Goal: Check status: Check status

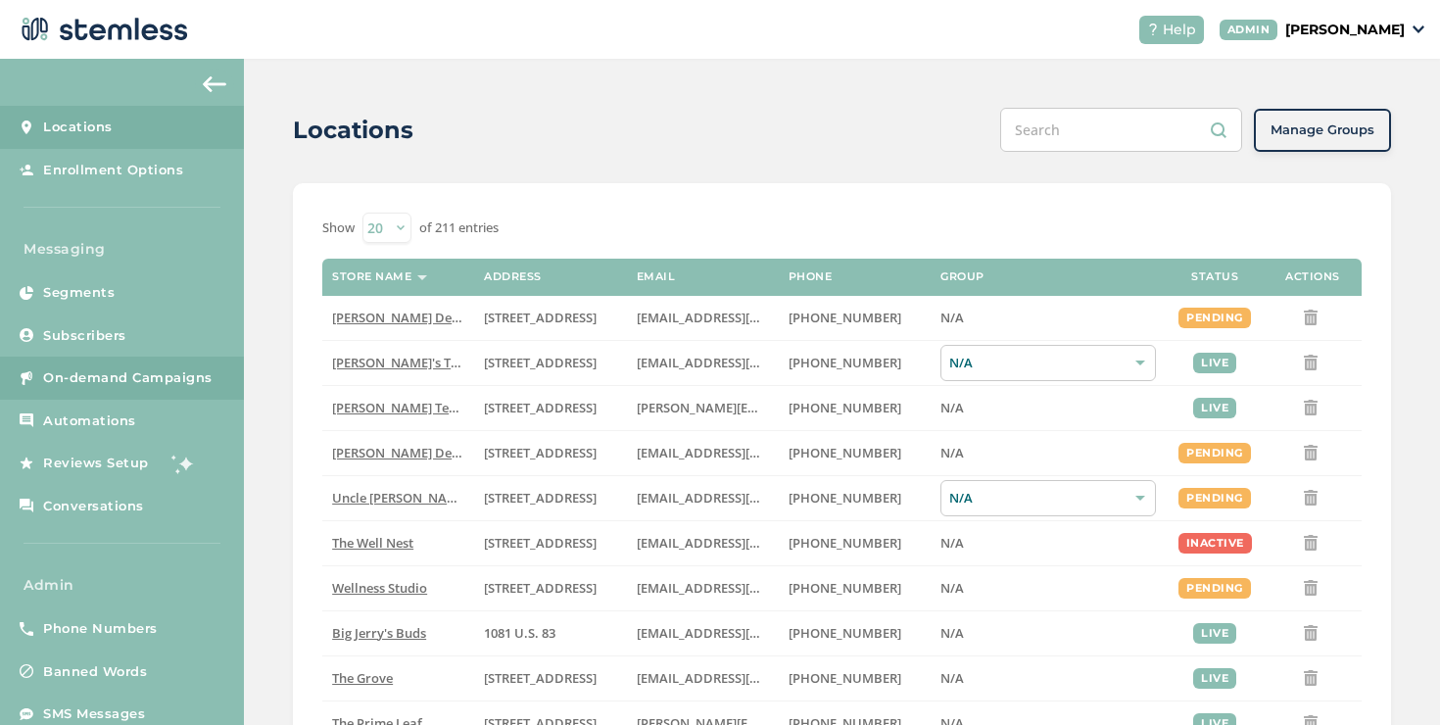
click at [131, 357] on link "On-demand Campaigns" at bounding box center [122, 377] width 244 height 43
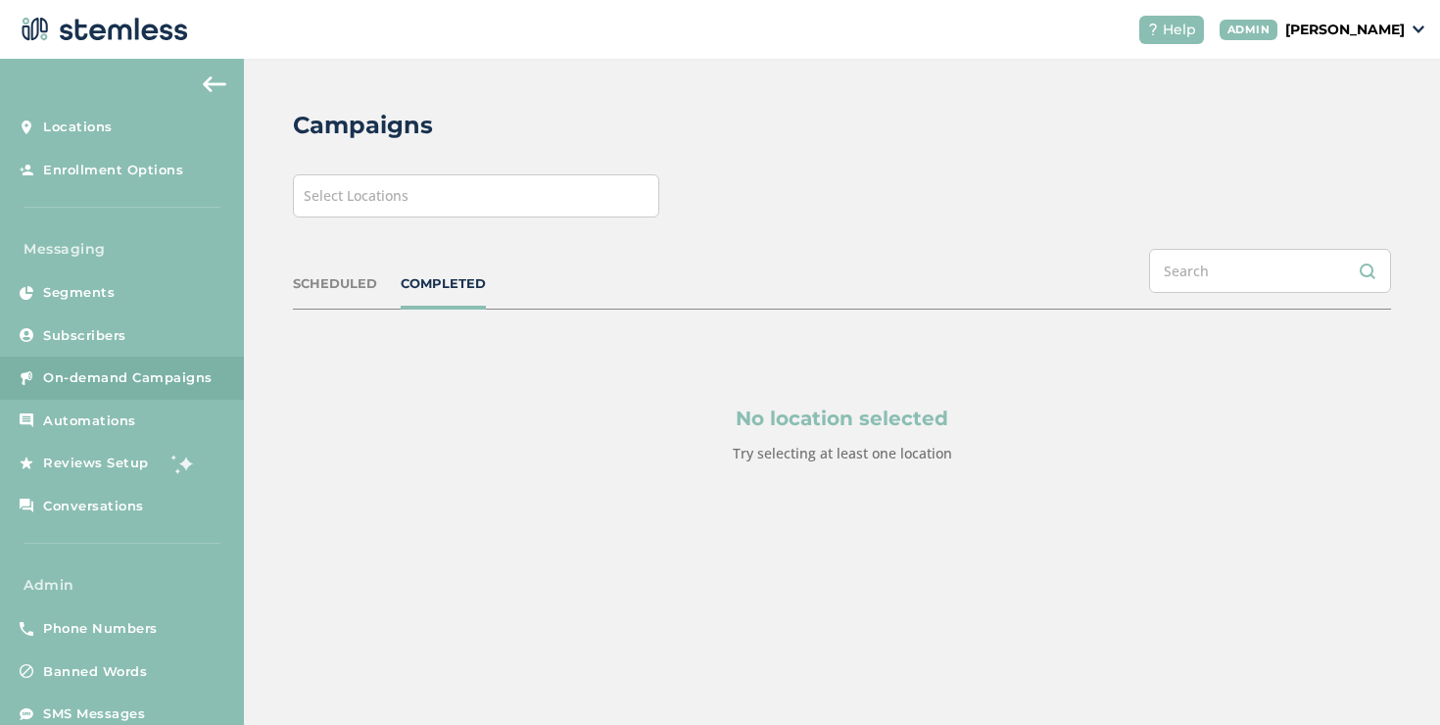
click at [470, 193] on div "Select Locations" at bounding box center [476, 195] width 366 height 43
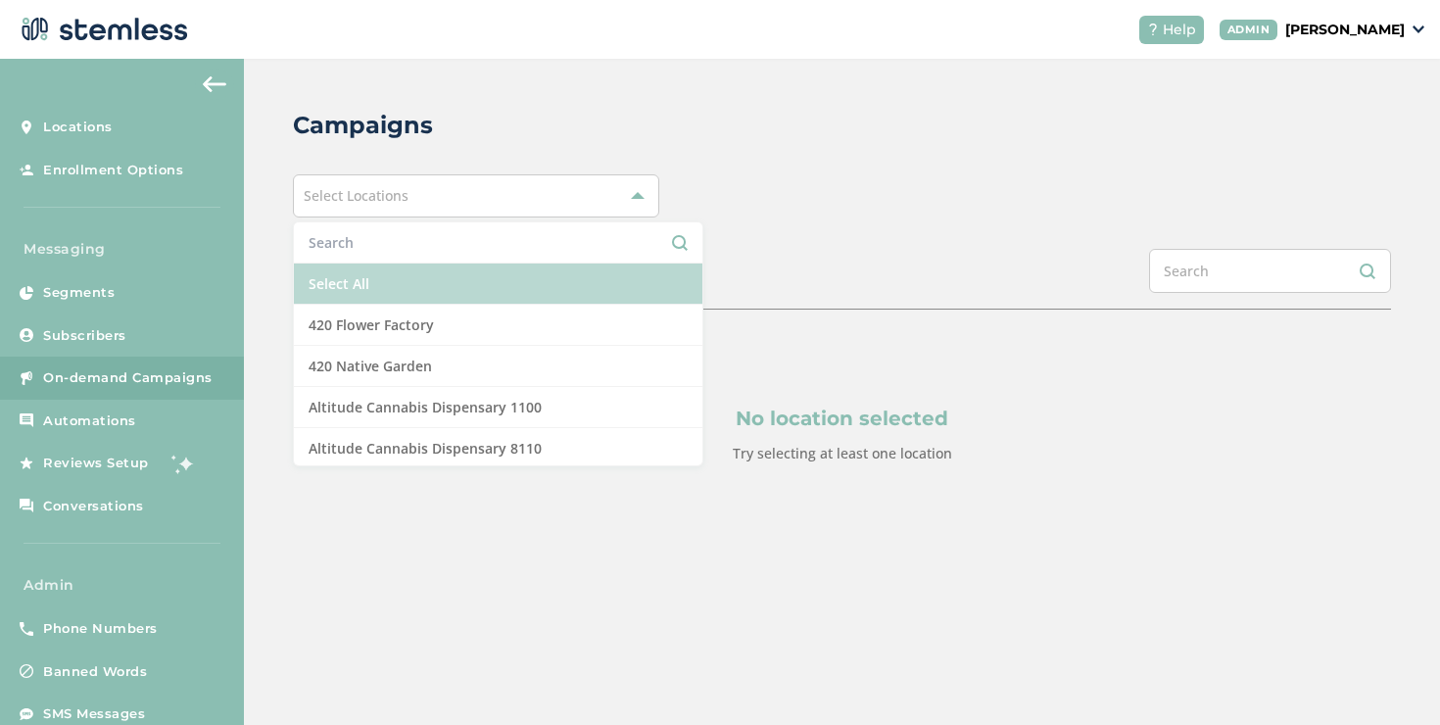
click at [414, 268] on li "Select All" at bounding box center [498, 283] width 408 height 41
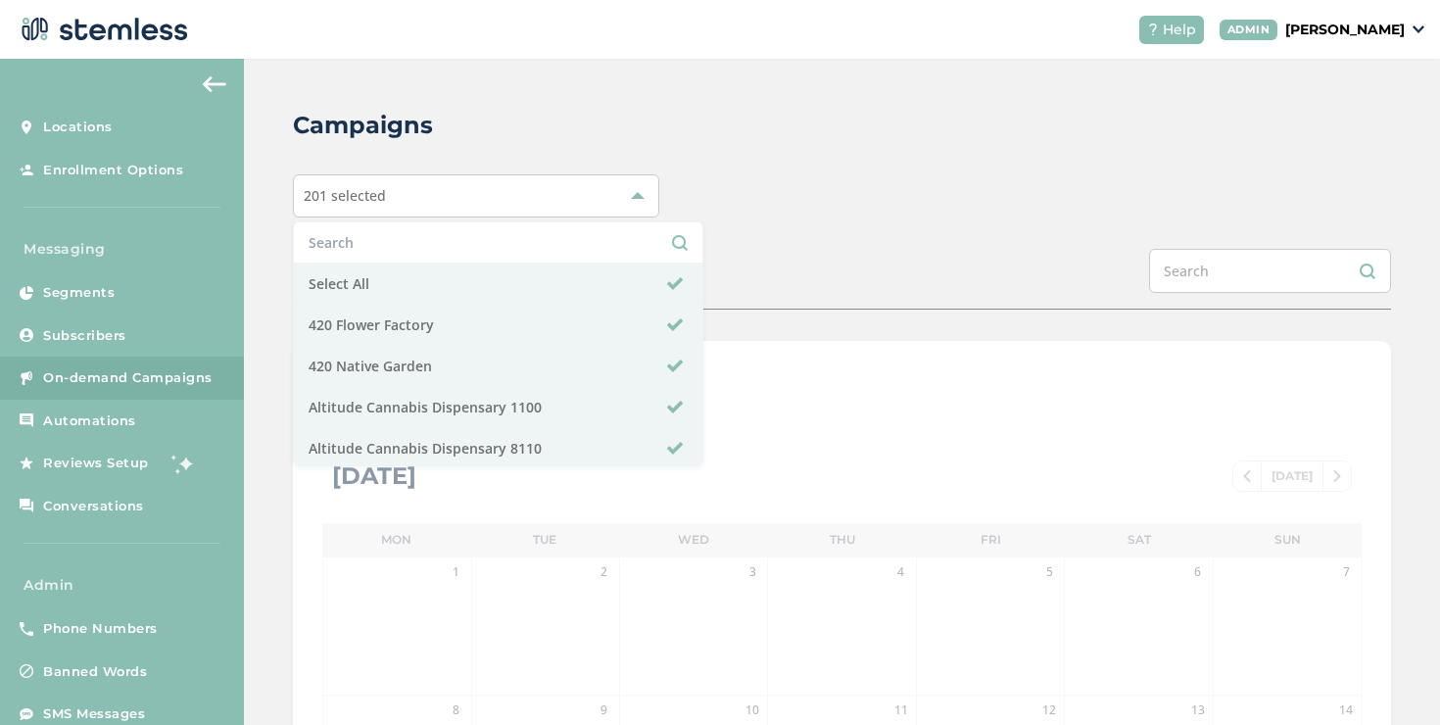
click at [709, 249] on div "SCHEDULED COMPLETED" at bounding box center [842, 279] width 1098 height 61
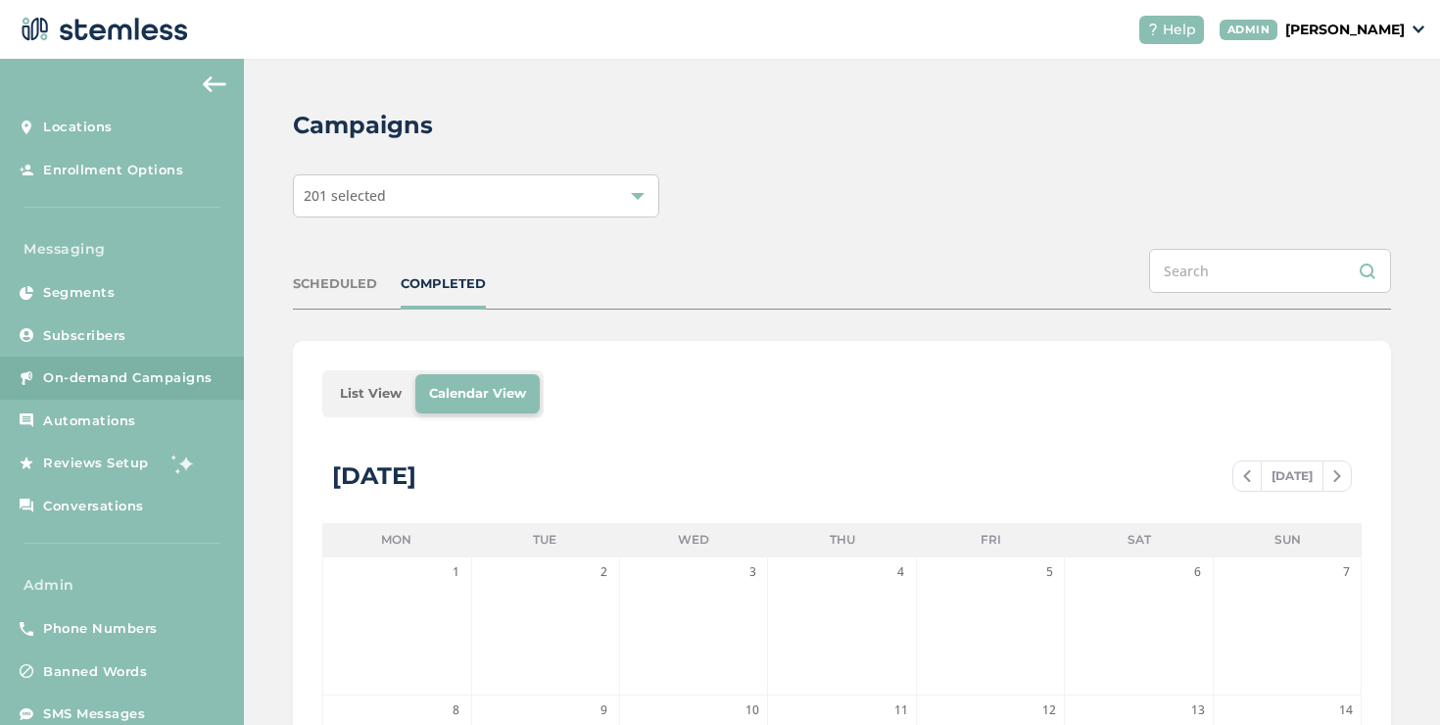
click at [363, 388] on li "List View" at bounding box center [370, 393] width 89 height 39
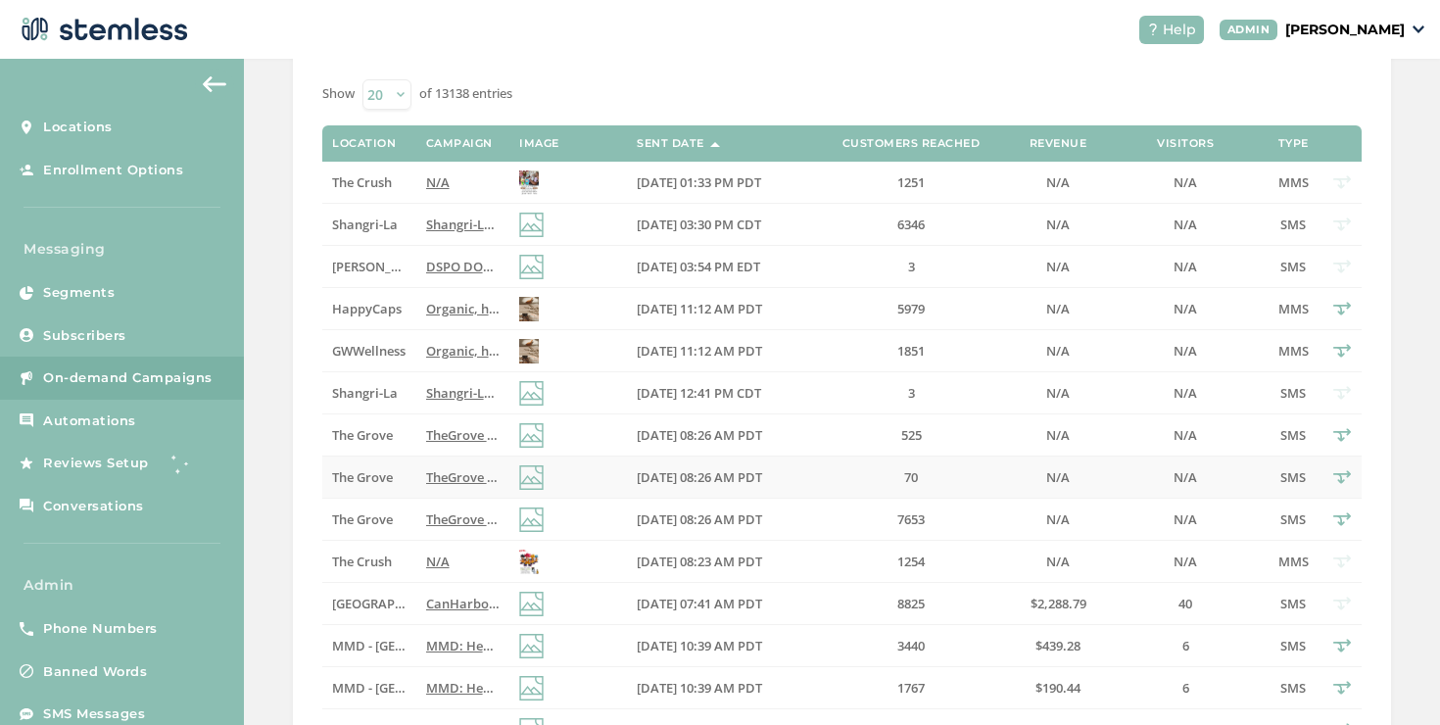
scroll to position [369, 0]
click at [479, 553] on label "N/A" at bounding box center [462, 561] width 73 height 17
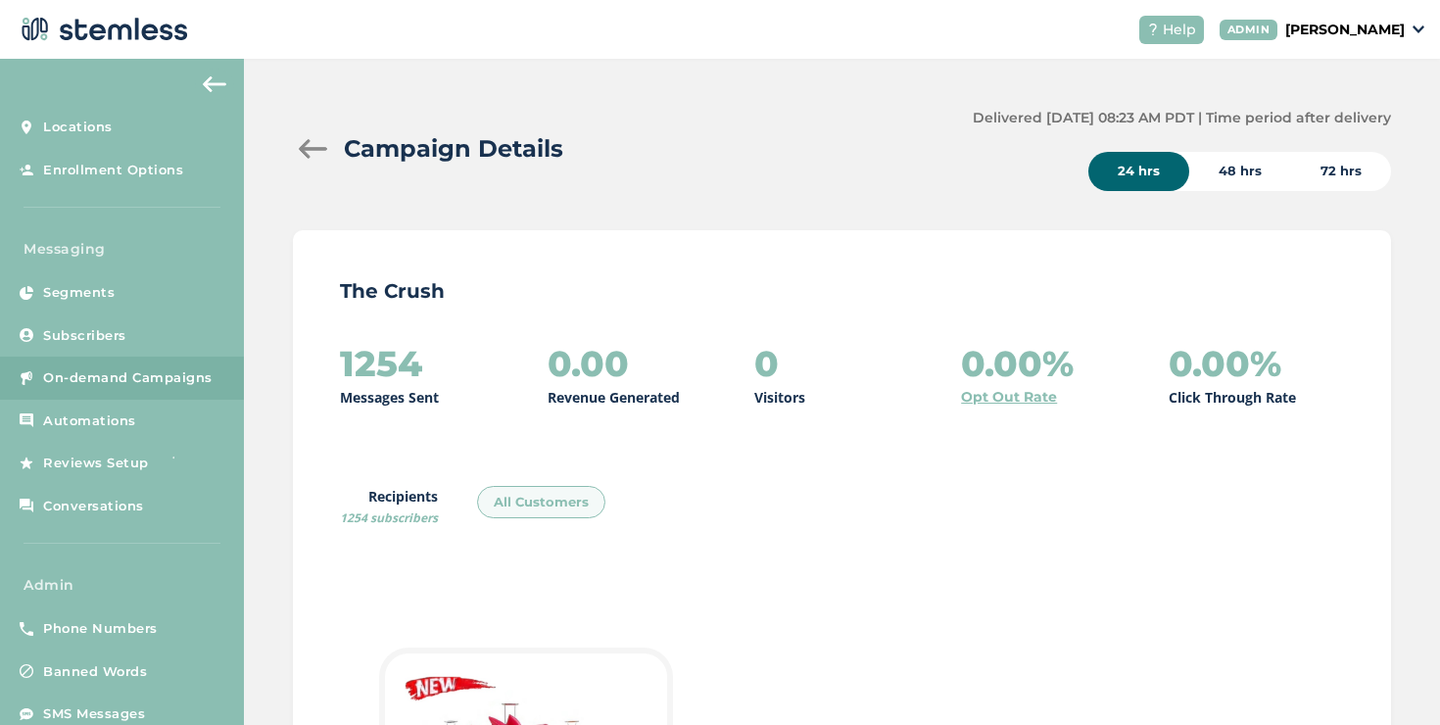
click at [323, 143] on div at bounding box center [312, 149] width 39 height 20
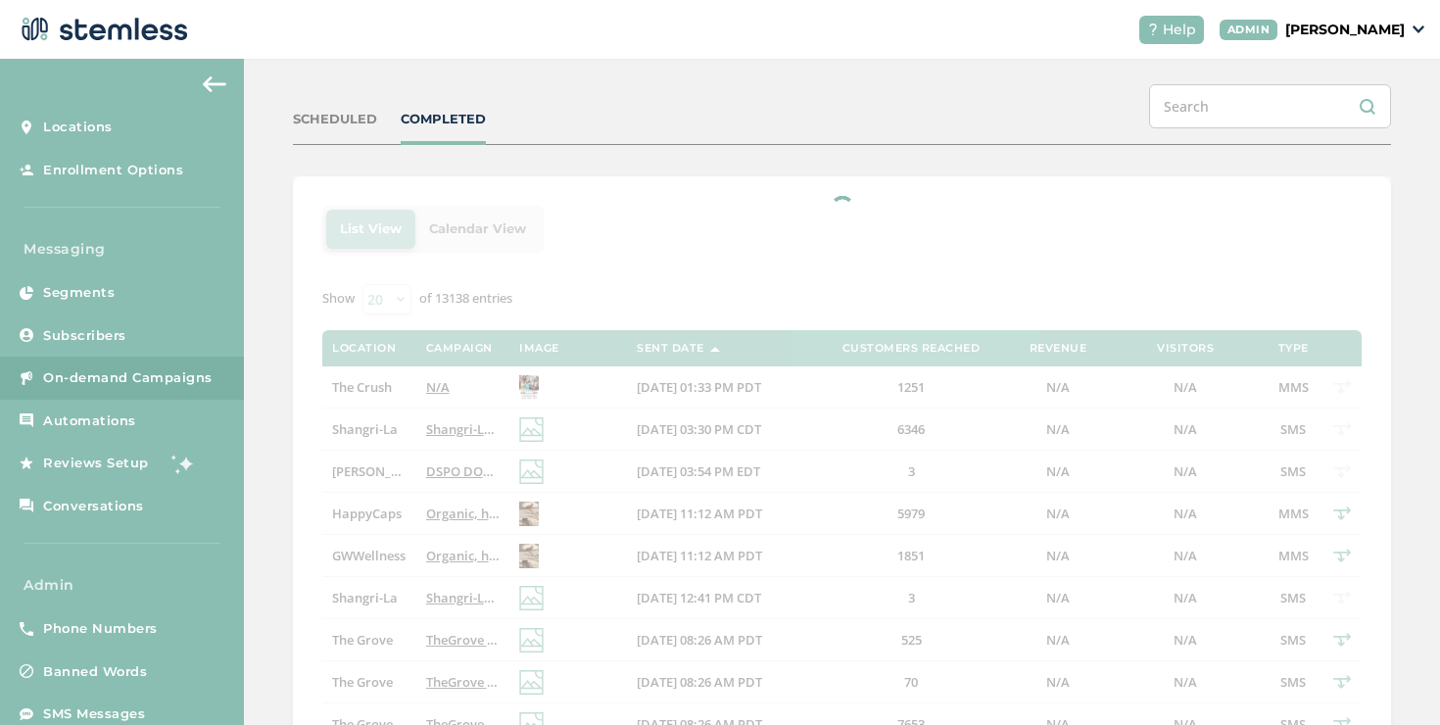
scroll to position [280, 0]
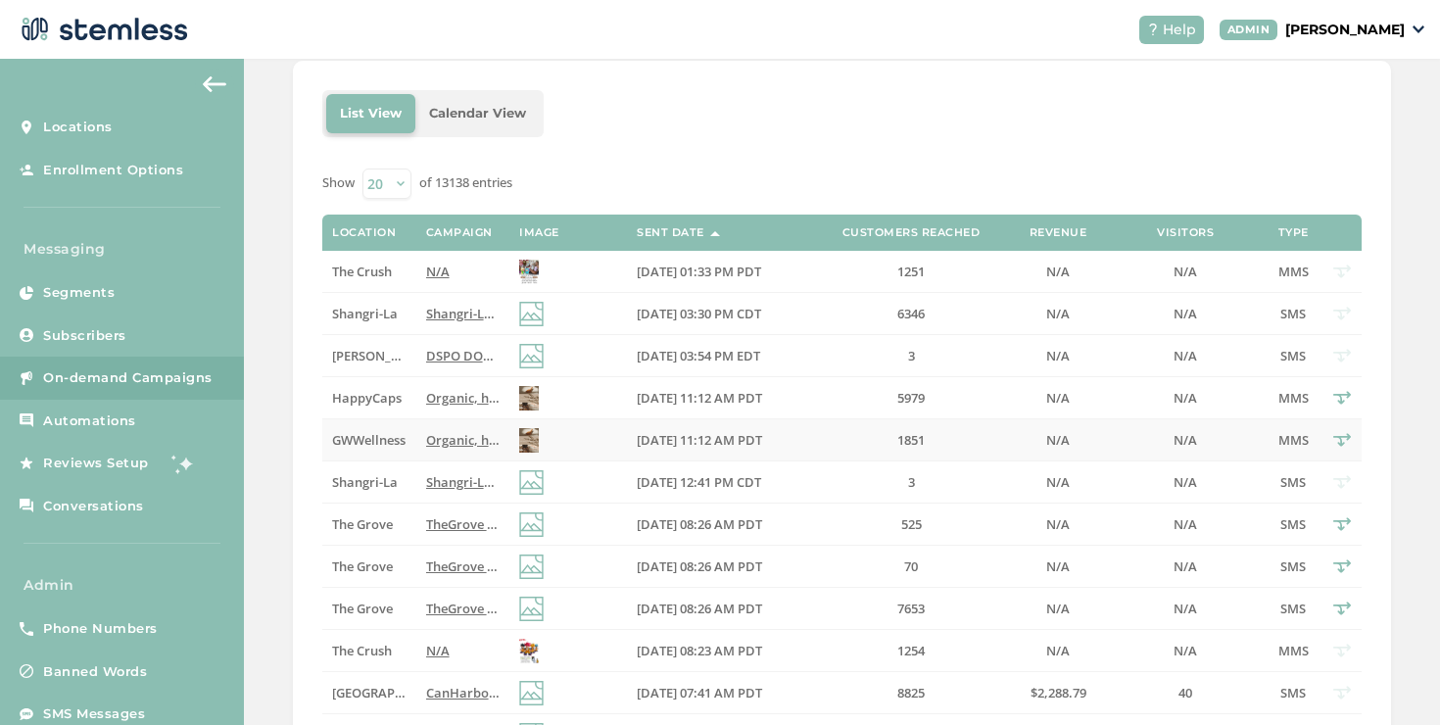
click at [392, 434] on span "GWWellness" at bounding box center [368, 440] width 73 height 18
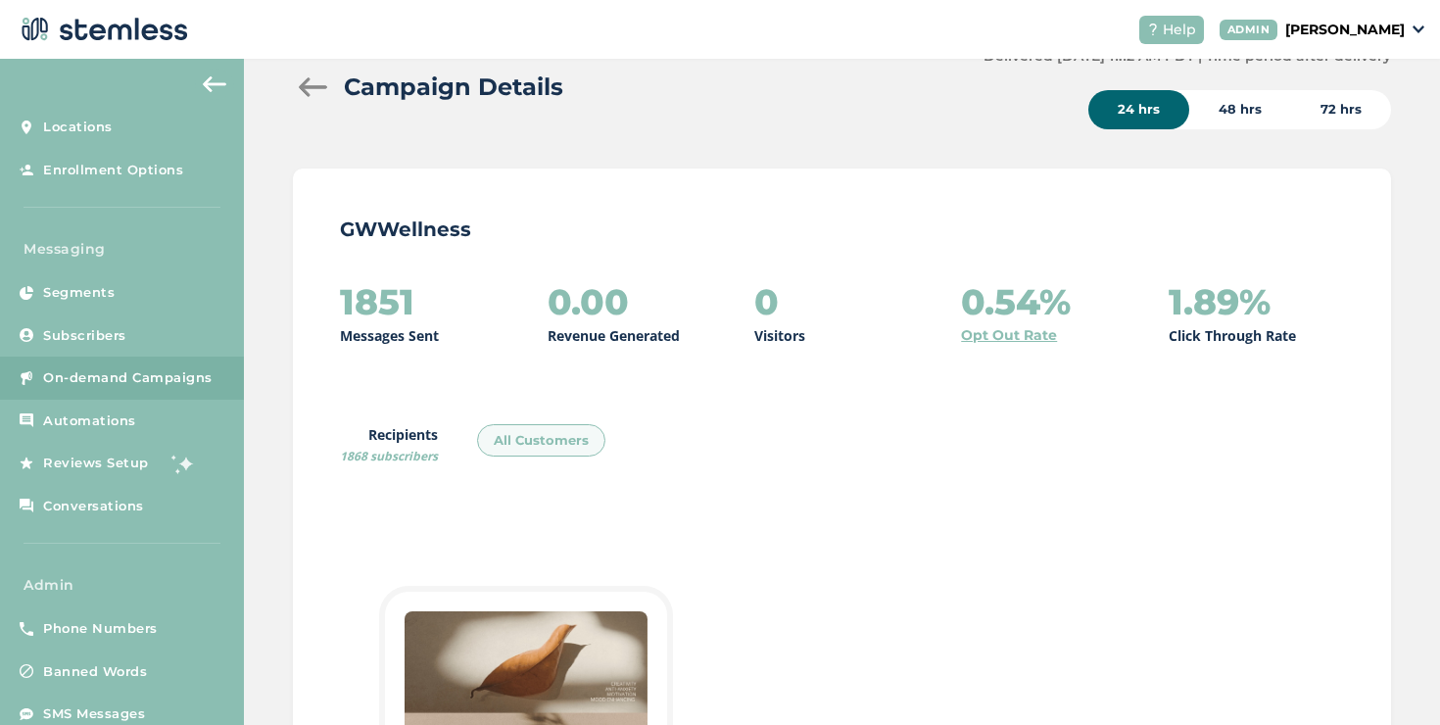
scroll to position [6, 0]
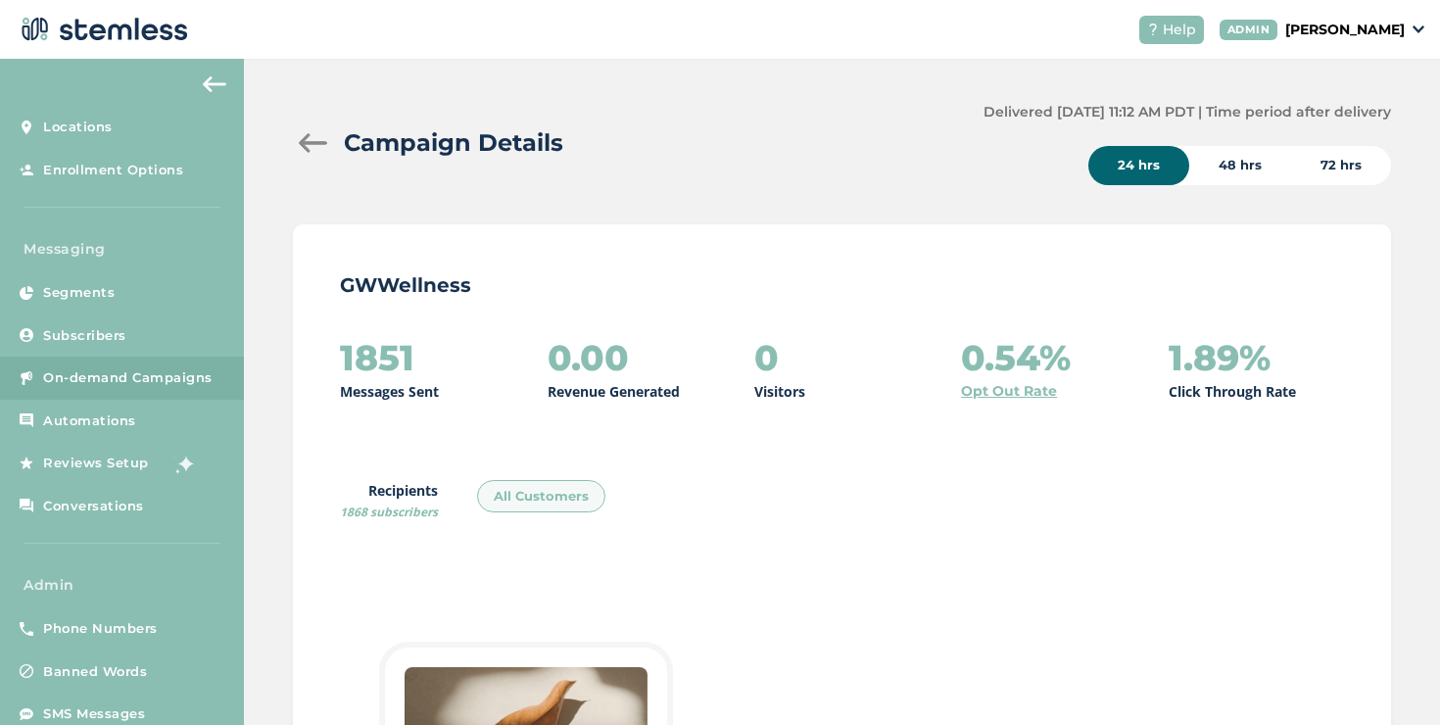
click at [322, 142] on div at bounding box center [312, 143] width 39 height 20
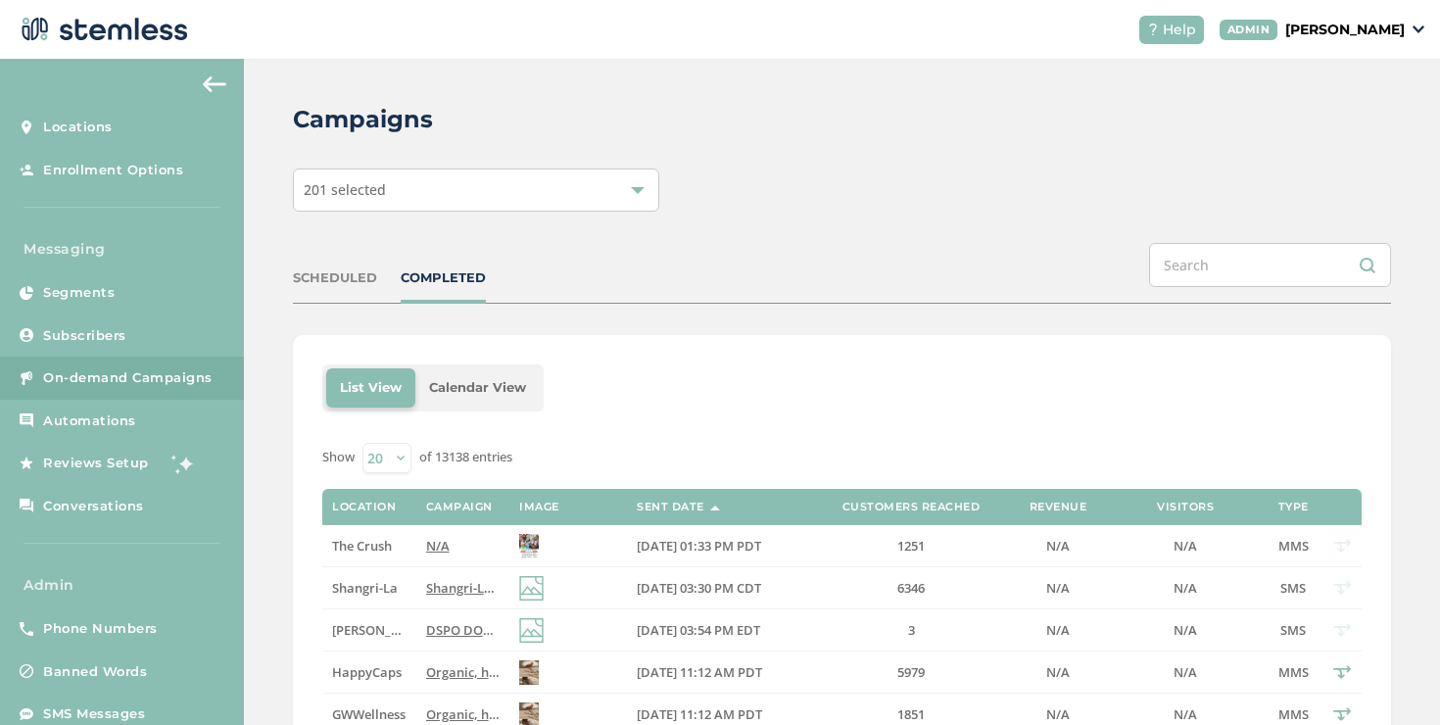
click at [420, 535] on td "N/A" at bounding box center [462, 546] width 93 height 42
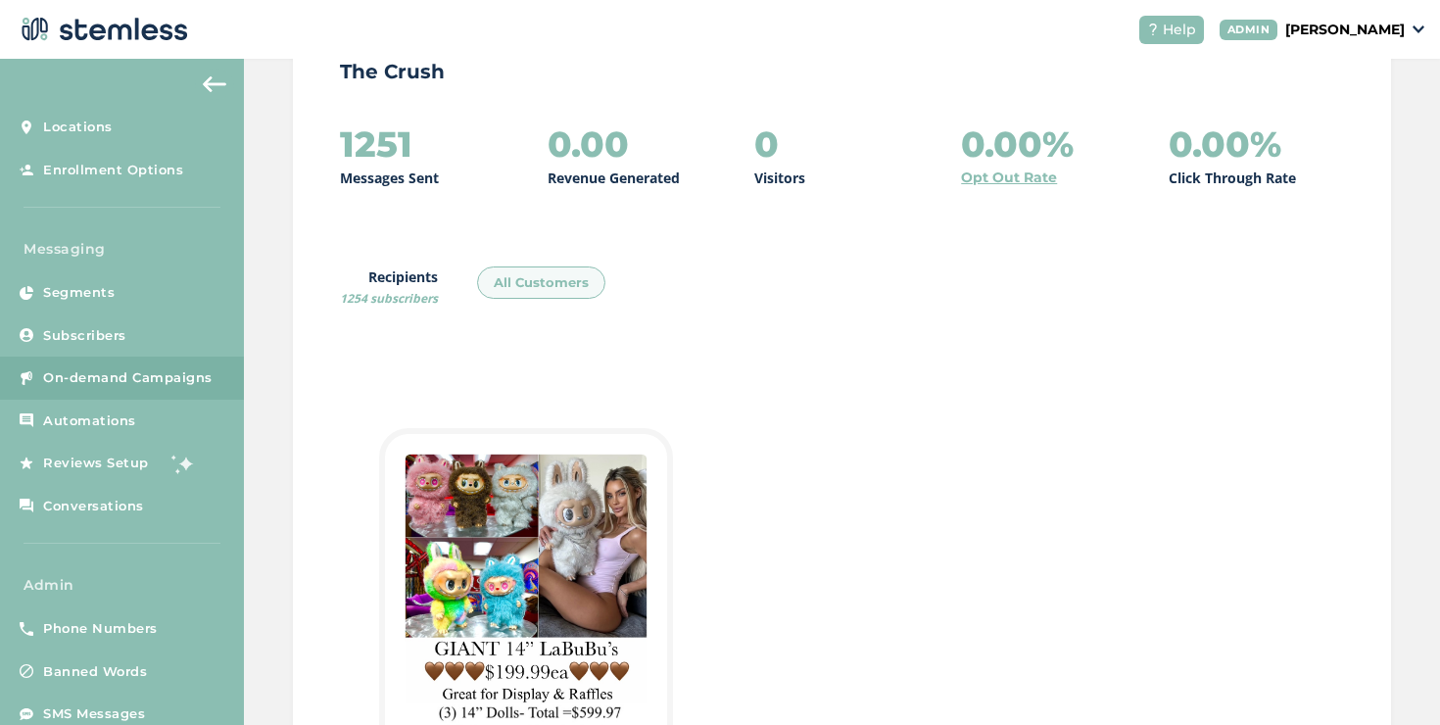
scroll to position [323, 0]
